Goal: Information Seeking & Learning: Learn about a topic

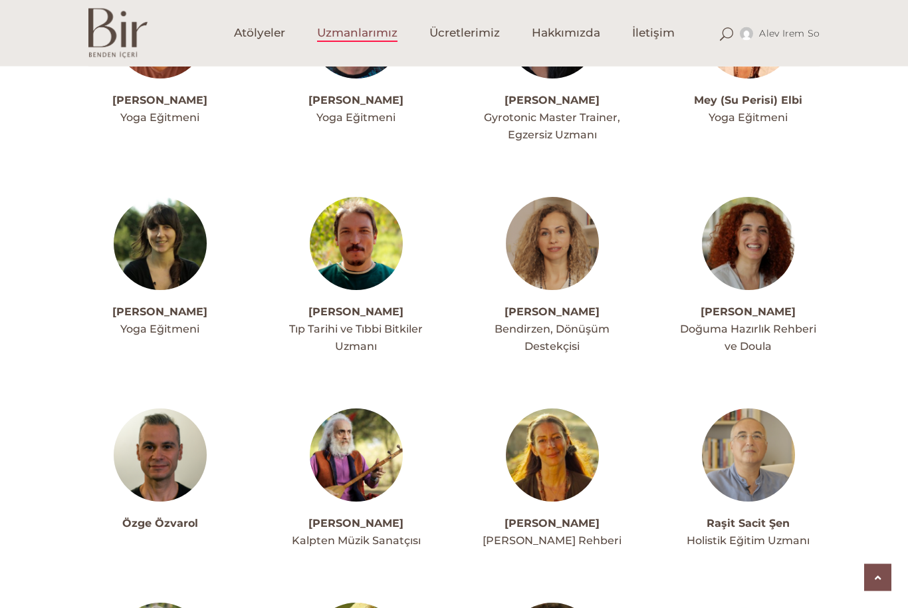
scroll to position [2924, 0]
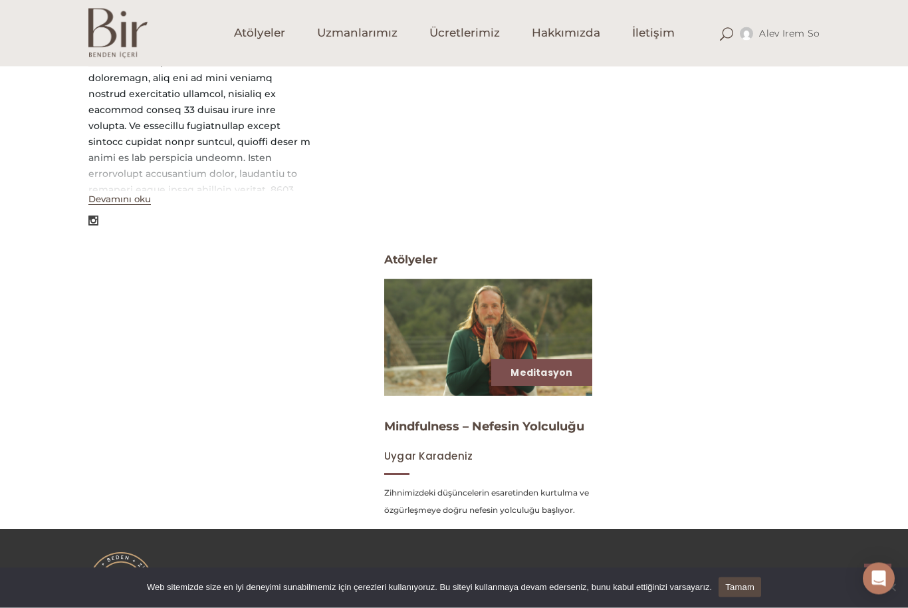
scroll to position [364, 0]
click at [501, 355] on img at bounding box center [488, 337] width 214 height 120
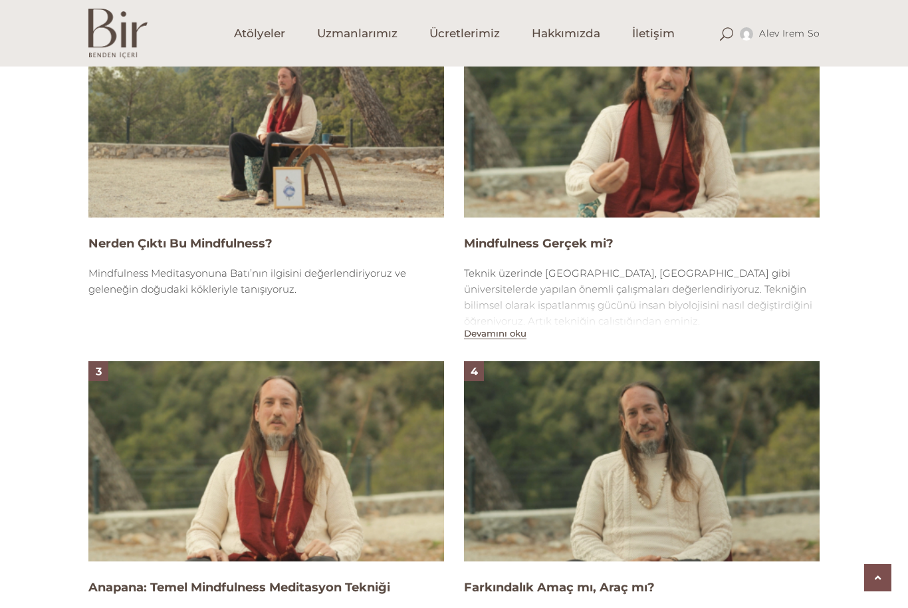
scroll to position [993, 0]
